Goal: Information Seeking & Learning: Learn about a topic

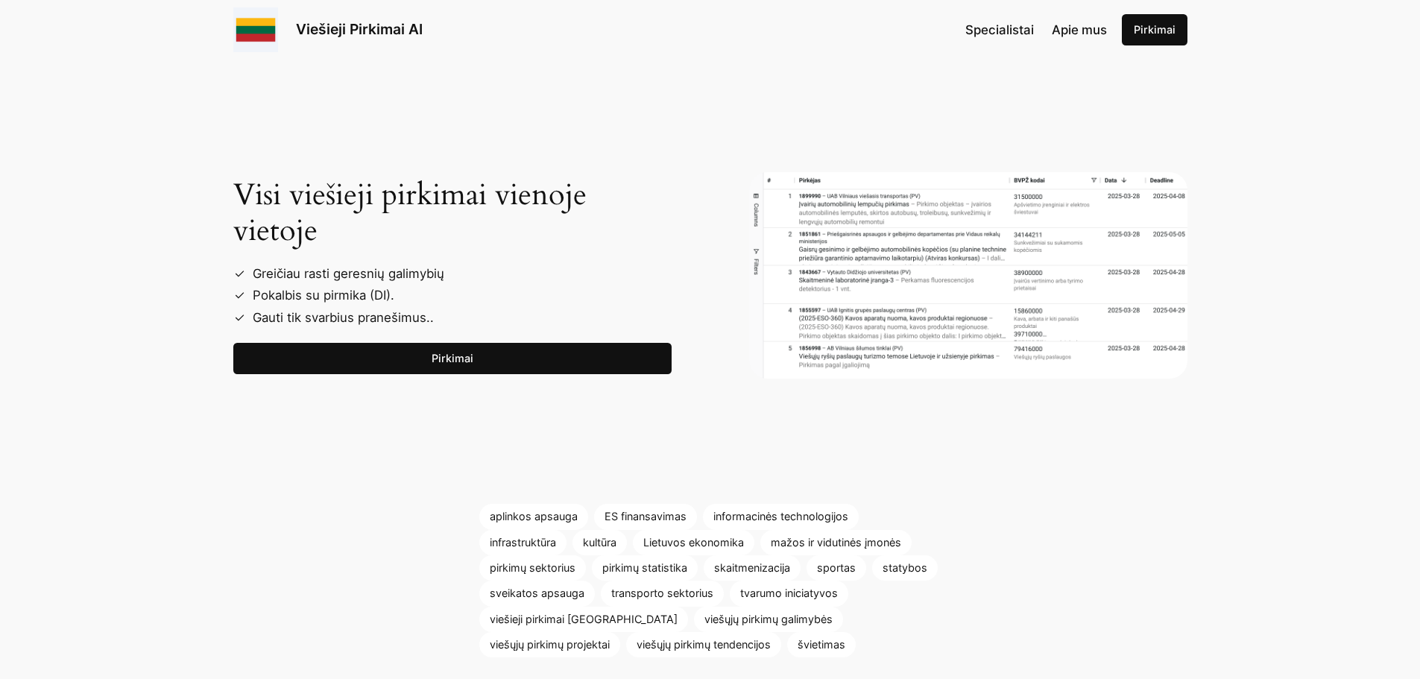
scroll to position [2827, 0]
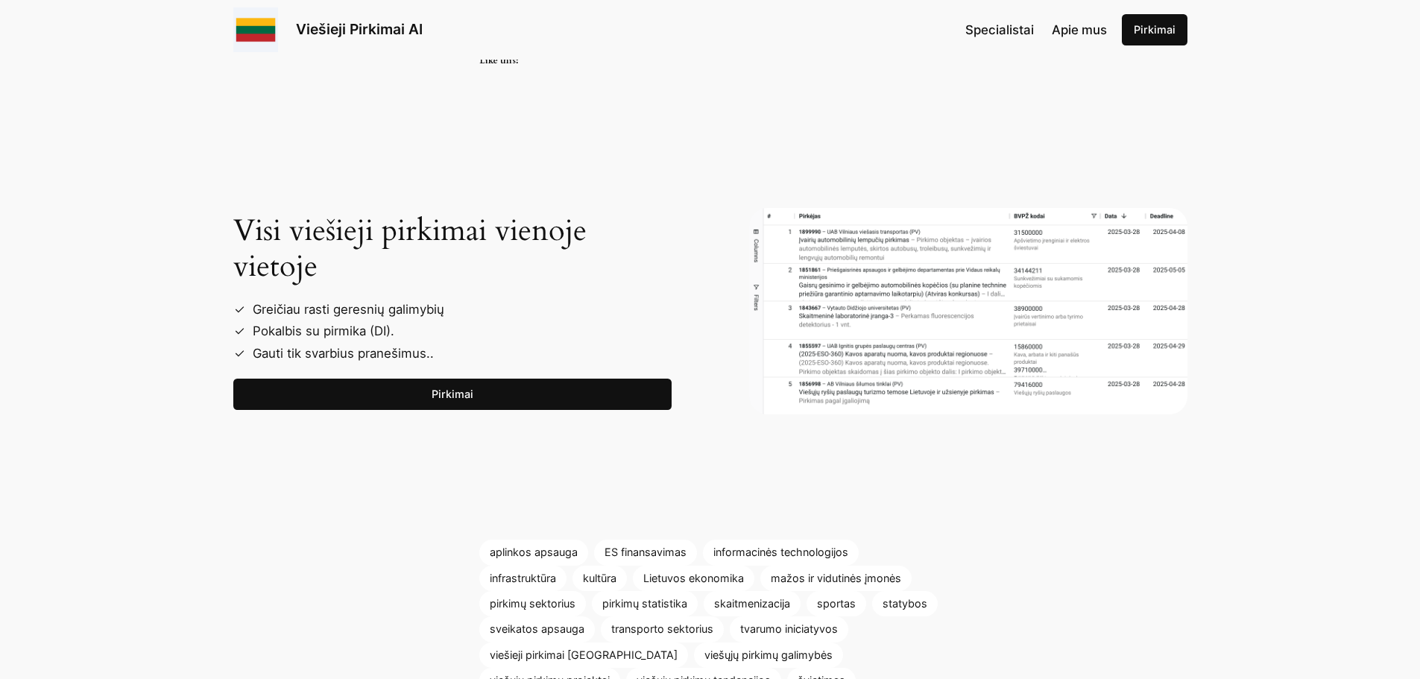
click at [339, 19] on p "Viešieji Pirkimai AI" at bounding box center [359, 30] width 127 height 22
click at [645, 540] on link "ES finansavimas" at bounding box center [645, 552] width 103 height 25
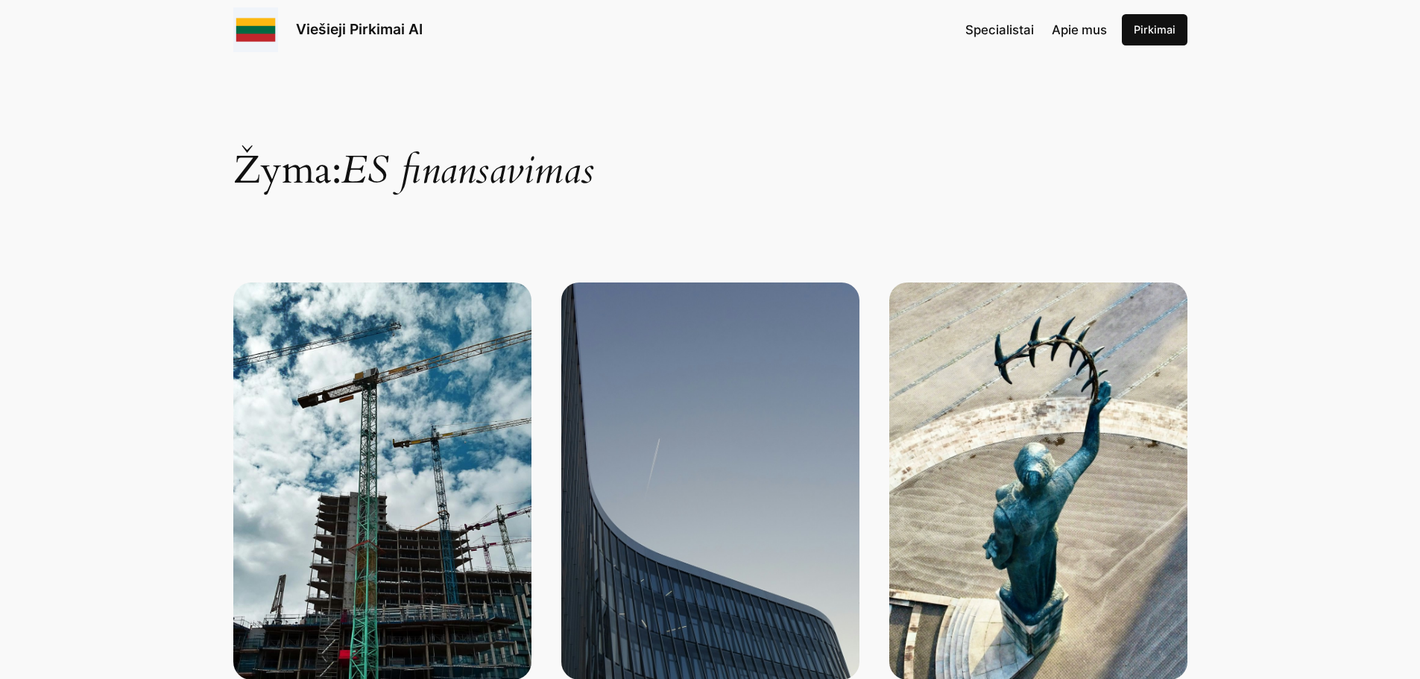
scroll to position [298, 0]
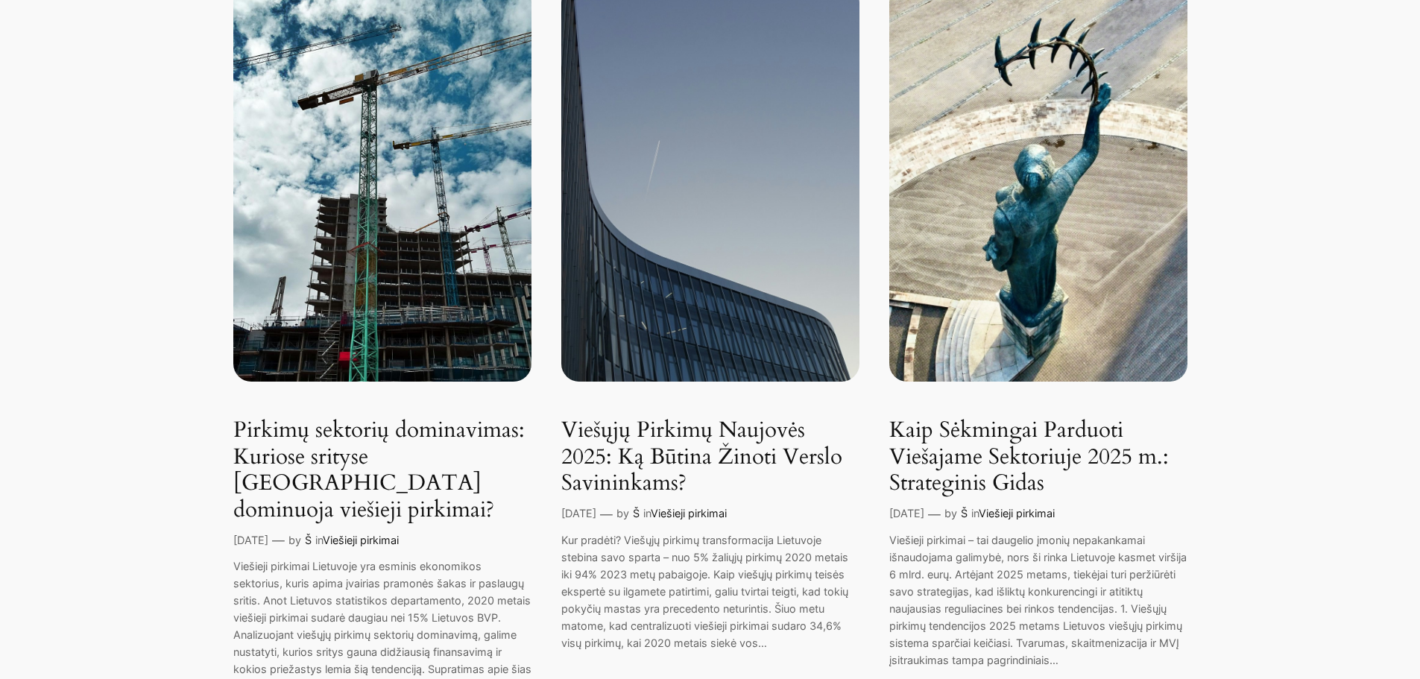
click at [751, 453] on link "Viešųjų Pirkimų Naujovės 2025: Ką Būtina Žinoti Verslo Savininkams?" at bounding box center [710, 458] width 298 height 80
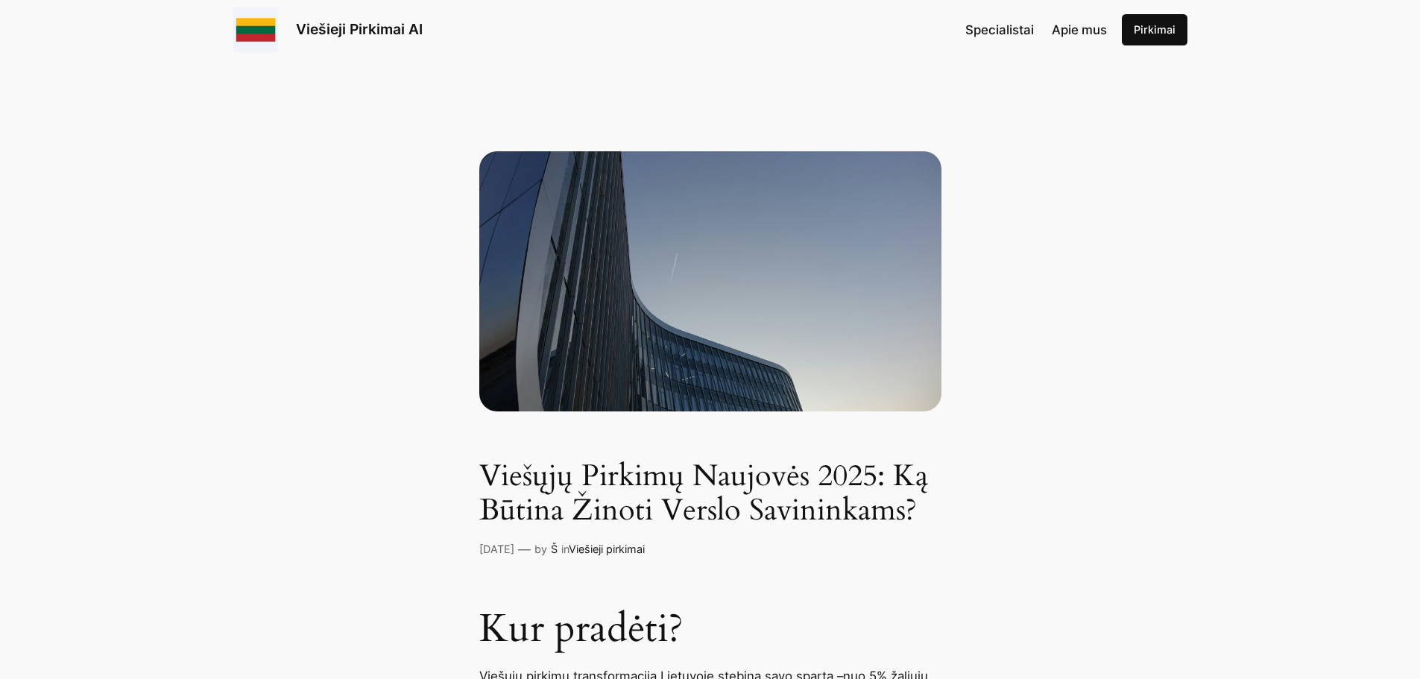
click at [1091, 29] on span "Apie mus" at bounding box center [1079, 29] width 55 height 15
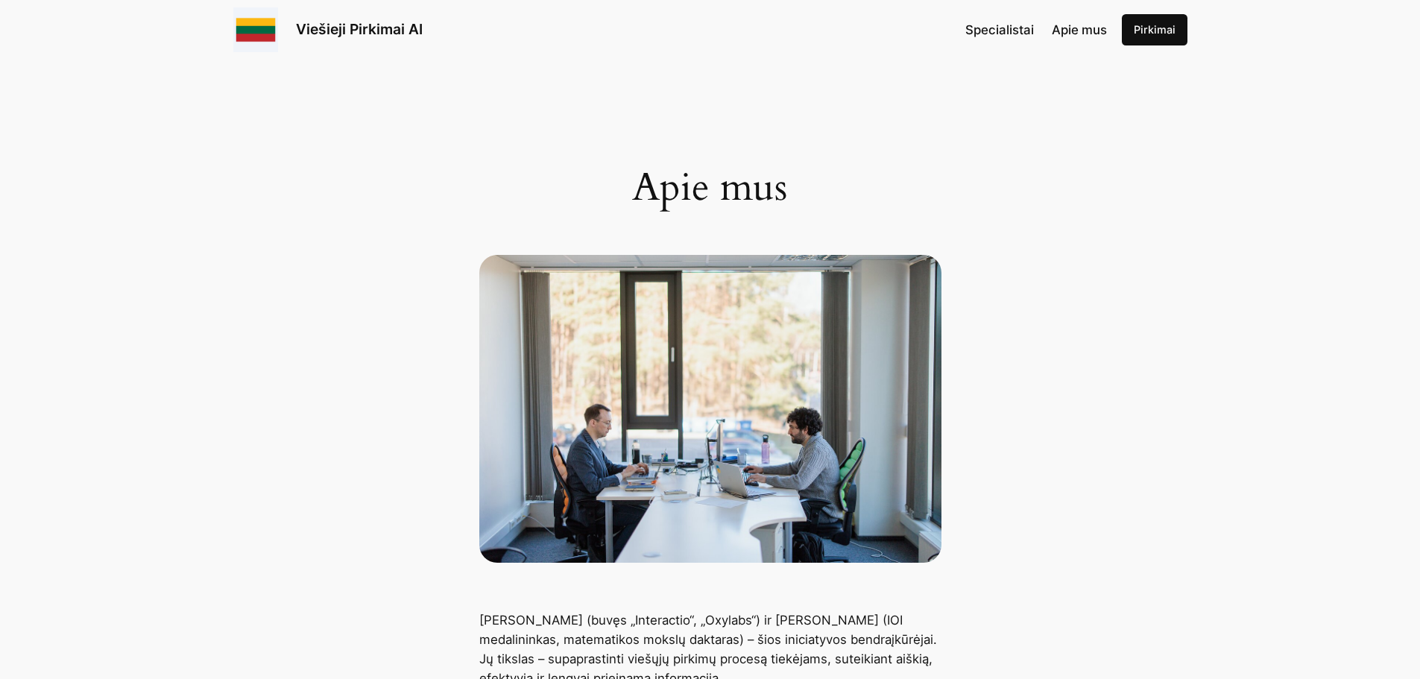
click at [1005, 31] on span "Specialistai" at bounding box center [1000, 29] width 69 height 15
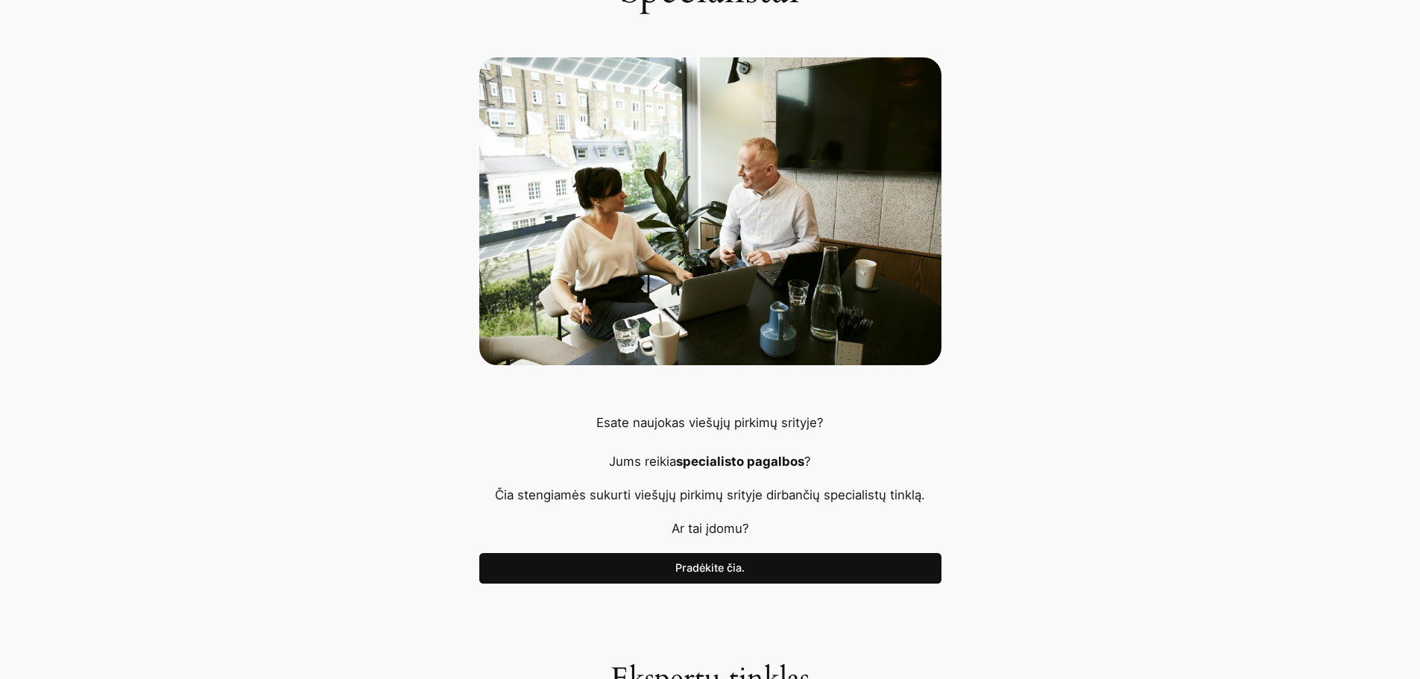
scroll to position [224, 0]
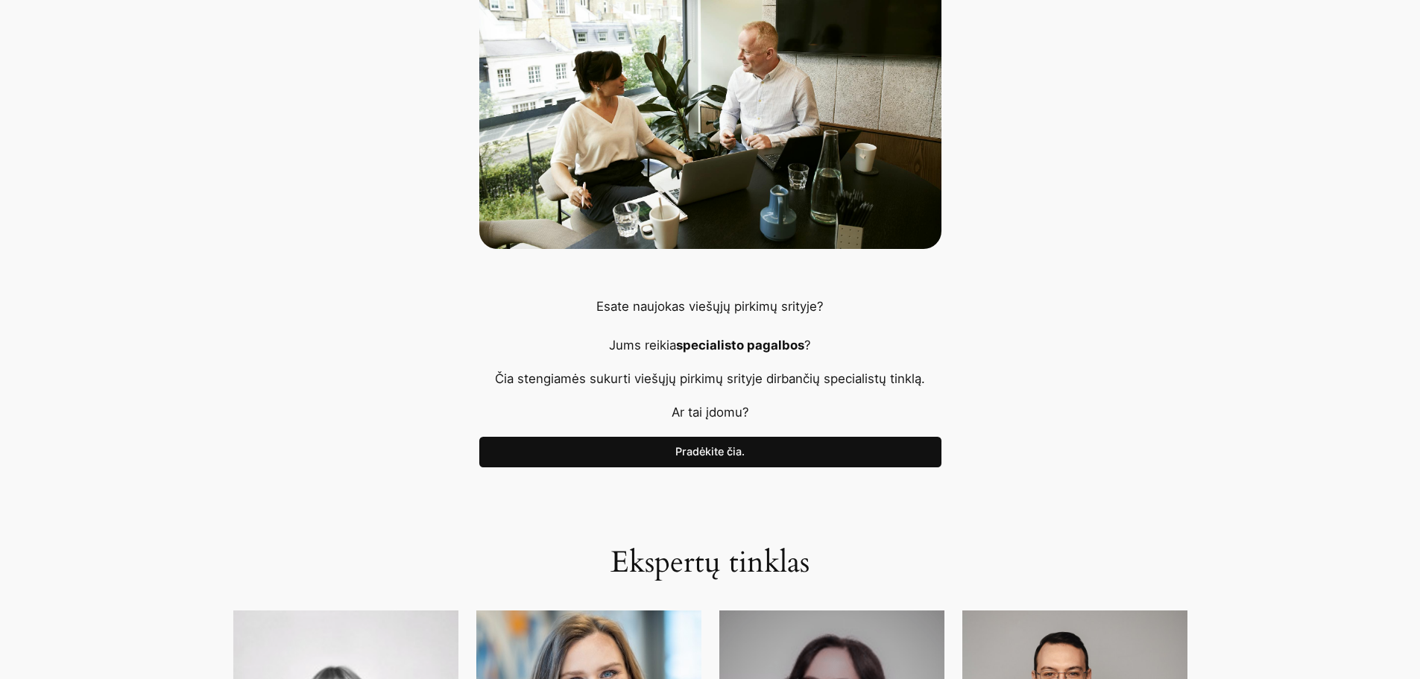
scroll to position [0, 0]
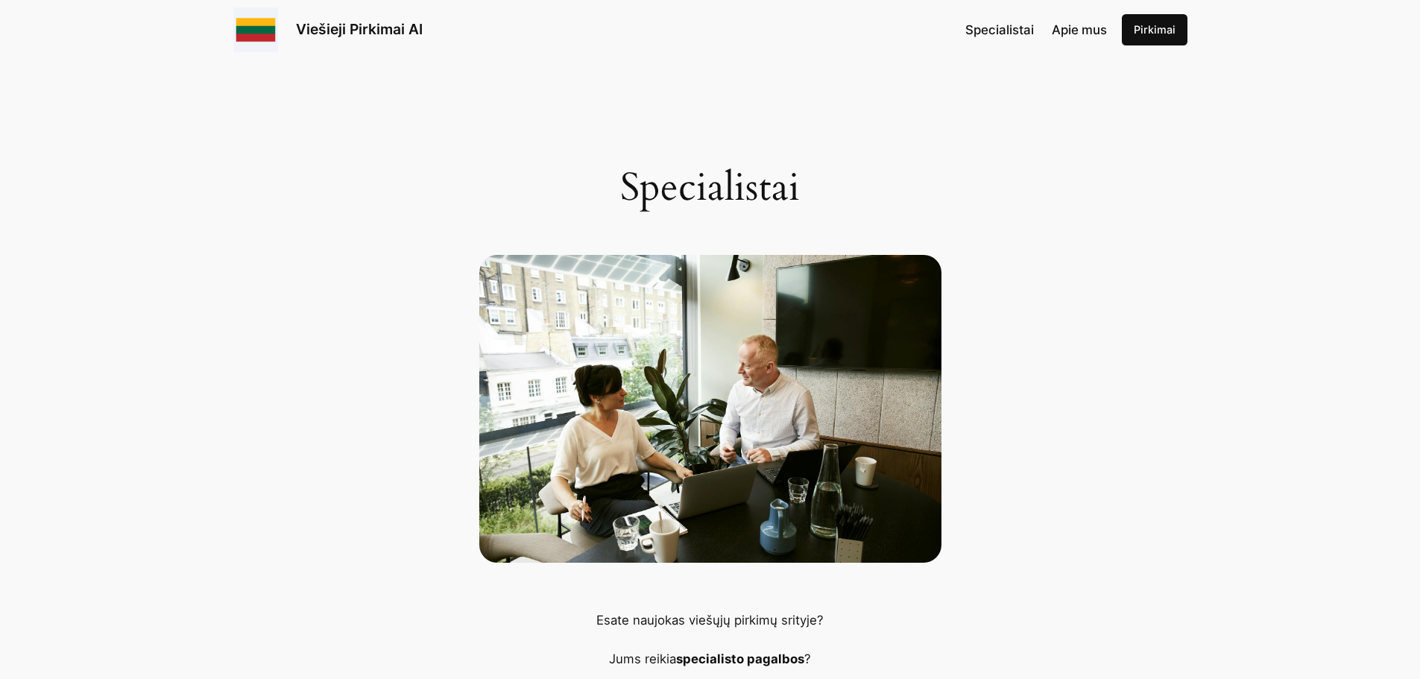
click at [1146, 23] on link "Pirkimai" at bounding box center [1155, 29] width 66 height 31
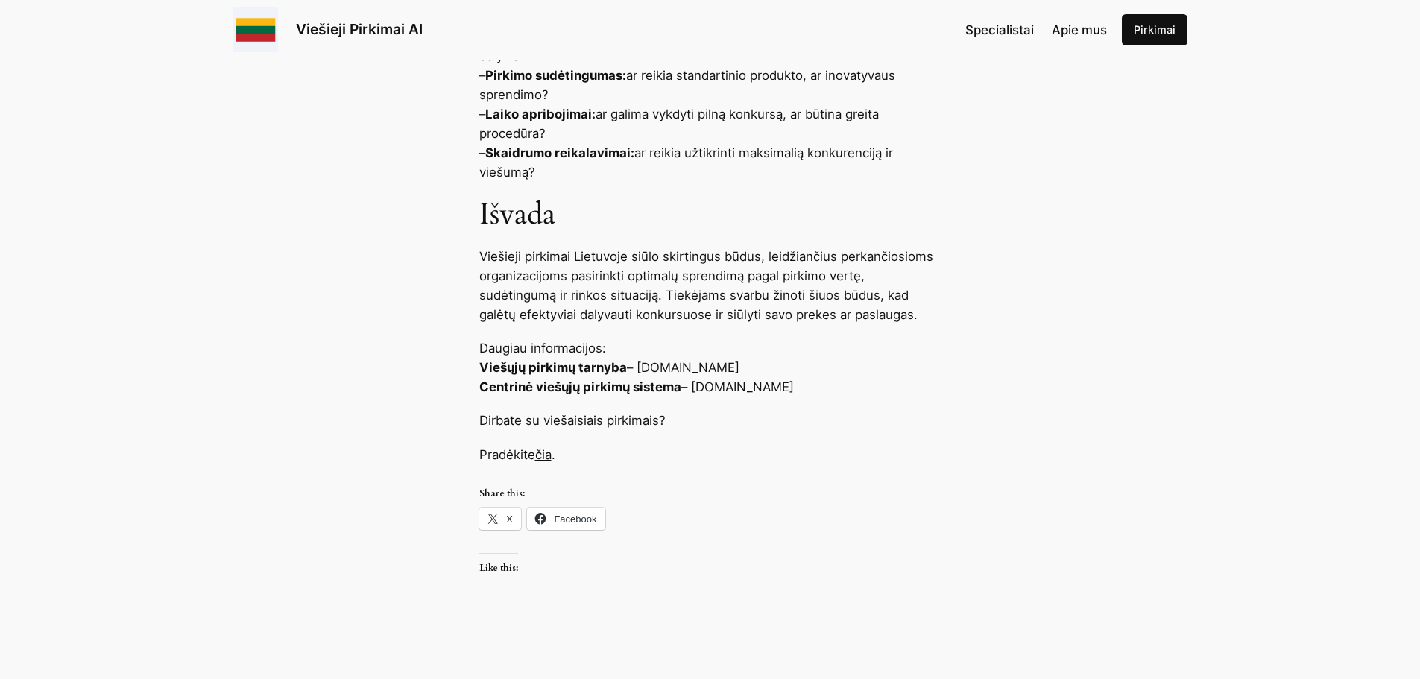
scroll to position [2141, 0]
